Goal: Task Accomplishment & Management: Use online tool/utility

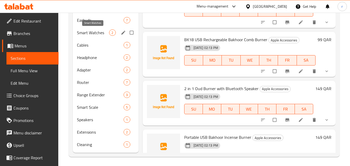
scroll to position [706, 0]
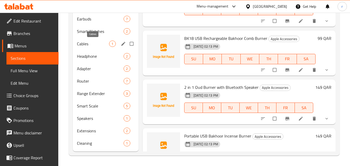
click at [89, 44] on span "Cables" at bounding box center [93, 44] width 32 height 6
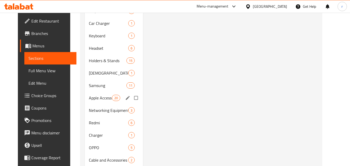
scroll to position [370, 0]
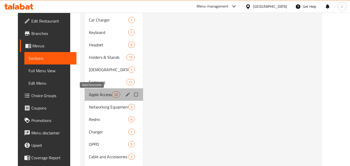
click at [96, 96] on span "Apple Accessories" at bounding box center [100, 94] width 23 height 6
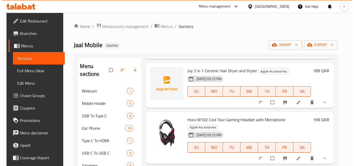
scroll to position [130, 0]
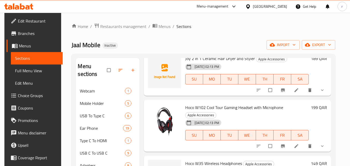
click at [277, 109] on span "Hoco W102 Cool Tour Gaming Headset with Microphone" at bounding box center [234, 108] width 98 height 8
click at [263, 144] on button "sort-choices" at bounding box center [259, 145] width 12 height 11
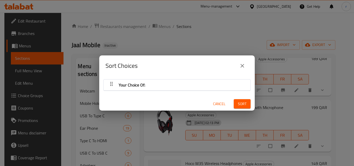
click at [202, 86] on div "Your Choice Of:" at bounding box center [176, 85] width 141 height 12
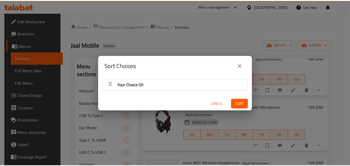
scroll to position [0, 0]
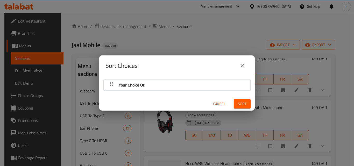
click at [245, 66] on button "close" at bounding box center [242, 66] width 12 height 12
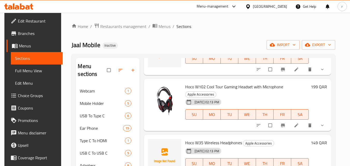
scroll to position [181, 0]
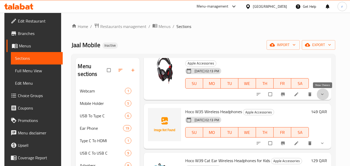
click at [324, 94] on icon "show more" at bounding box center [322, 94] width 5 height 5
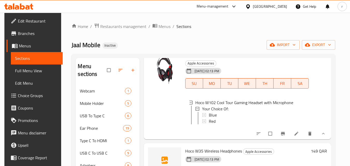
scroll to position [0, 0]
click at [318, 138] on button "show more" at bounding box center [323, 133] width 12 height 11
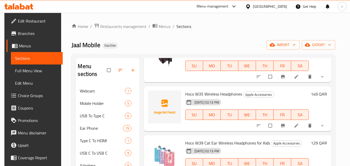
scroll to position [233, 0]
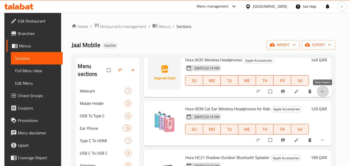
click at [322, 93] on icon "show more" at bounding box center [322, 91] width 5 height 5
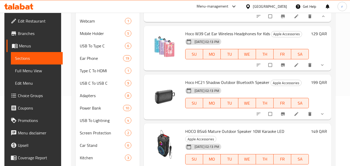
scroll to position [78, 0]
